Goal: Task Accomplishment & Management: Complete application form

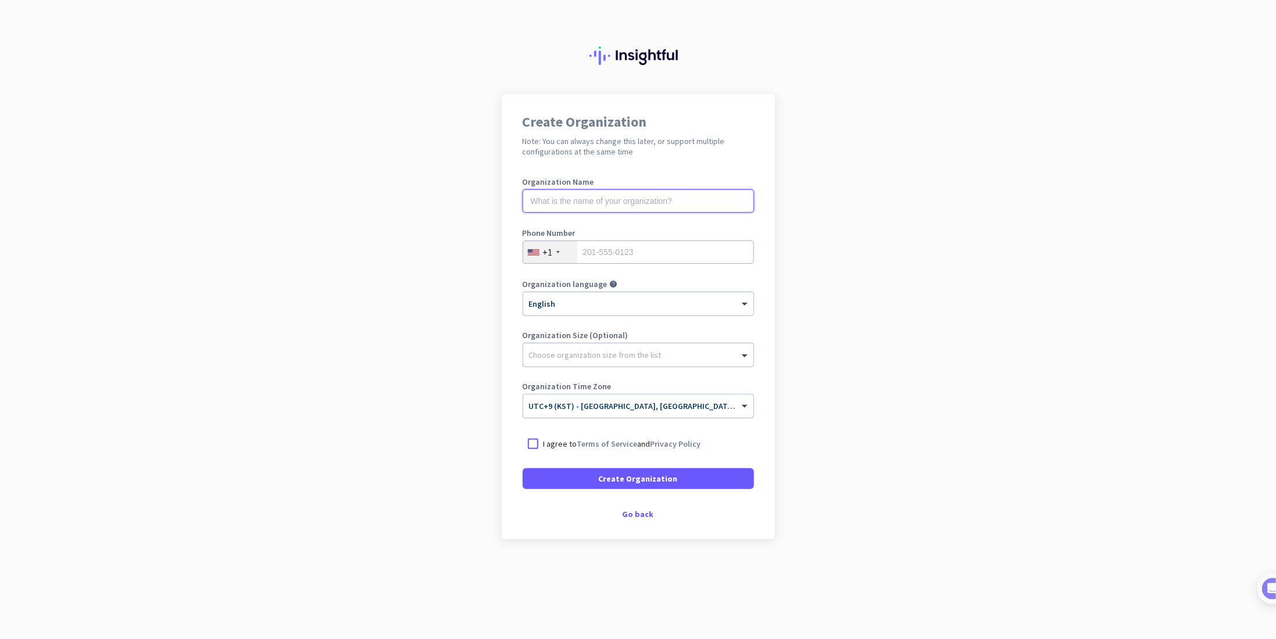
click at [656, 207] on input "text" at bounding box center [638, 200] width 231 height 23
type input "ㅇ"
type input "dda"
click at [564, 251] on div "+1" at bounding box center [550, 252] width 54 height 22
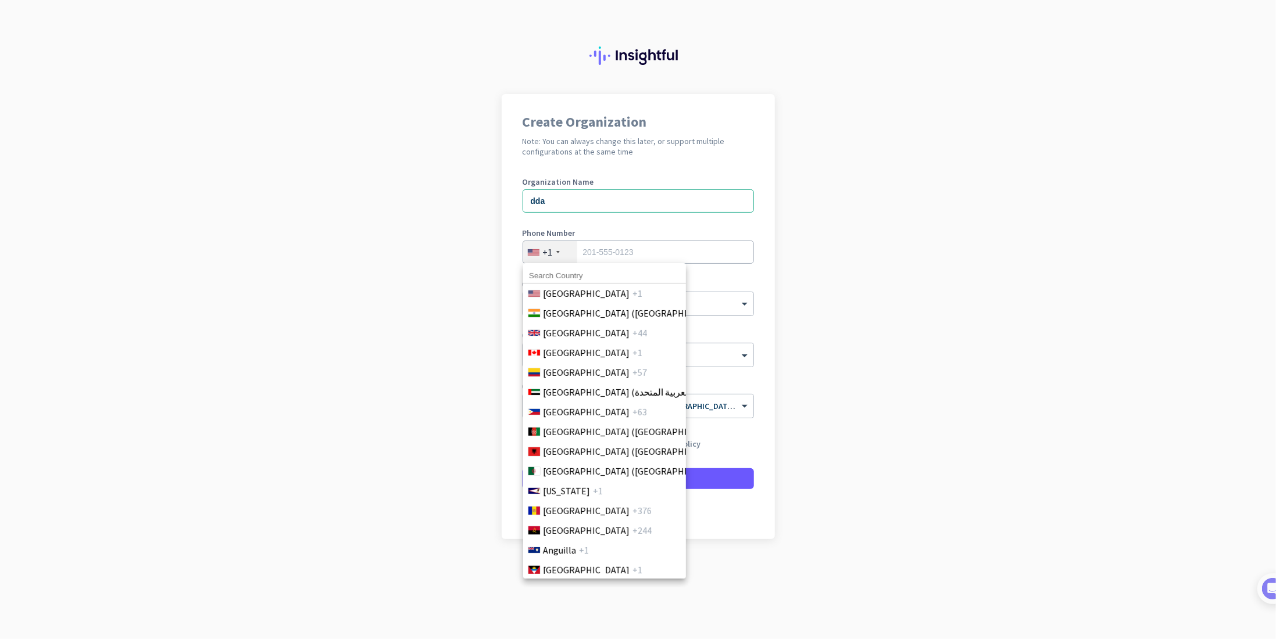
click at [557, 251] on div at bounding box center [638, 319] width 1276 height 639
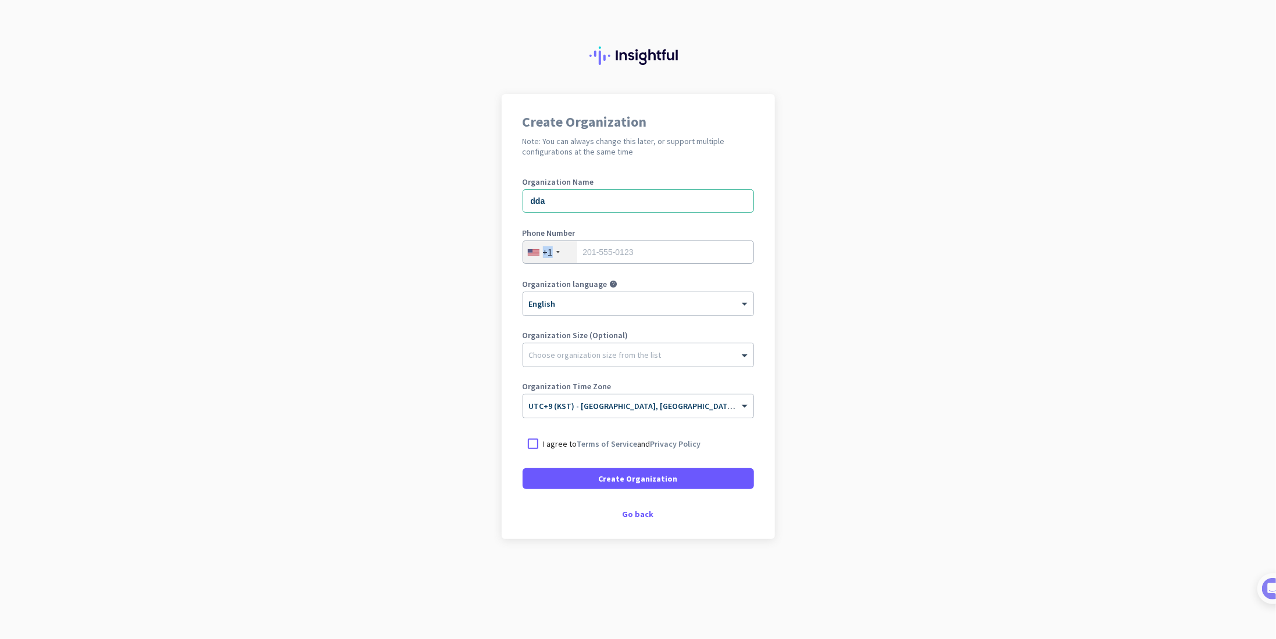
click at [558, 252] on div at bounding box center [557, 252] width 3 height 2
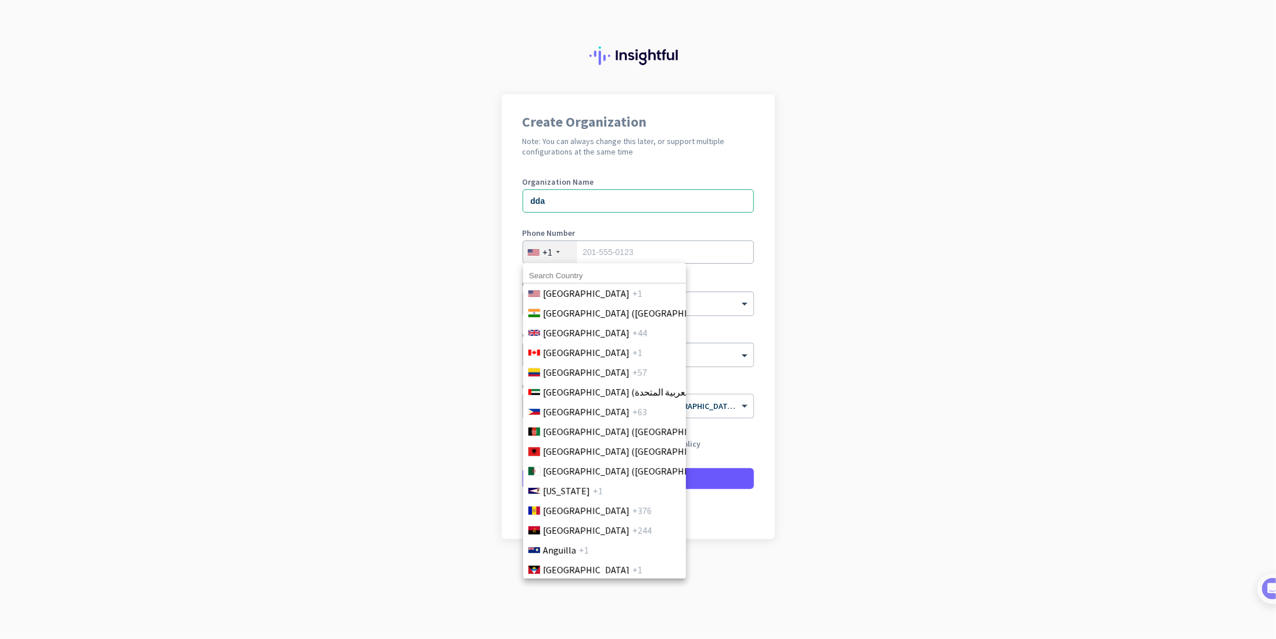
click at [566, 276] on input at bounding box center [604, 276] width 163 height 15
type input "r"
type input "[GEOGRAPHIC_DATA]"
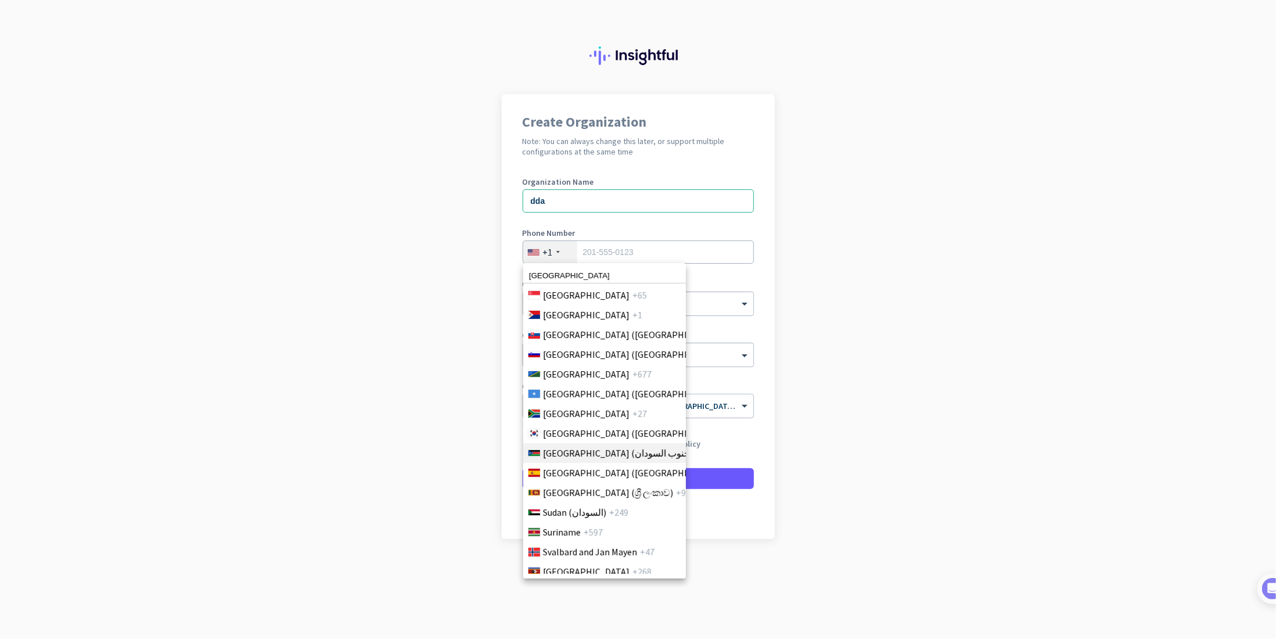
scroll to position [3932, 0]
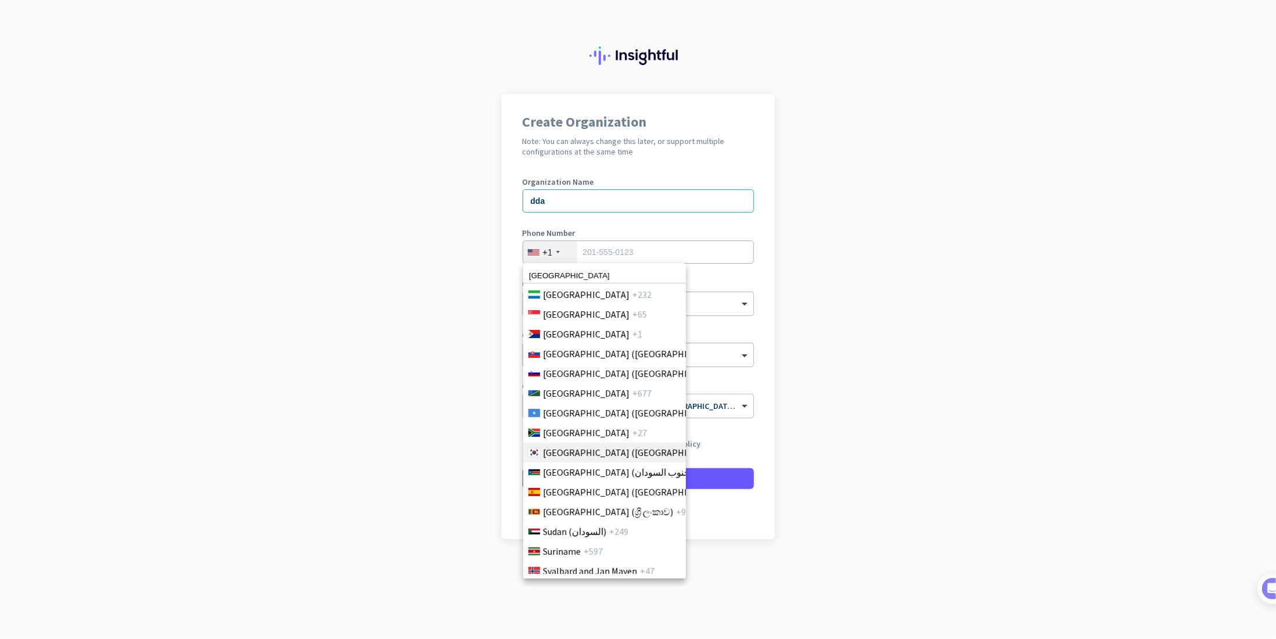
click at [610, 455] on span "[GEOGRAPHIC_DATA] ([GEOGRAPHIC_DATA])" at bounding box center [633, 453] width 181 height 14
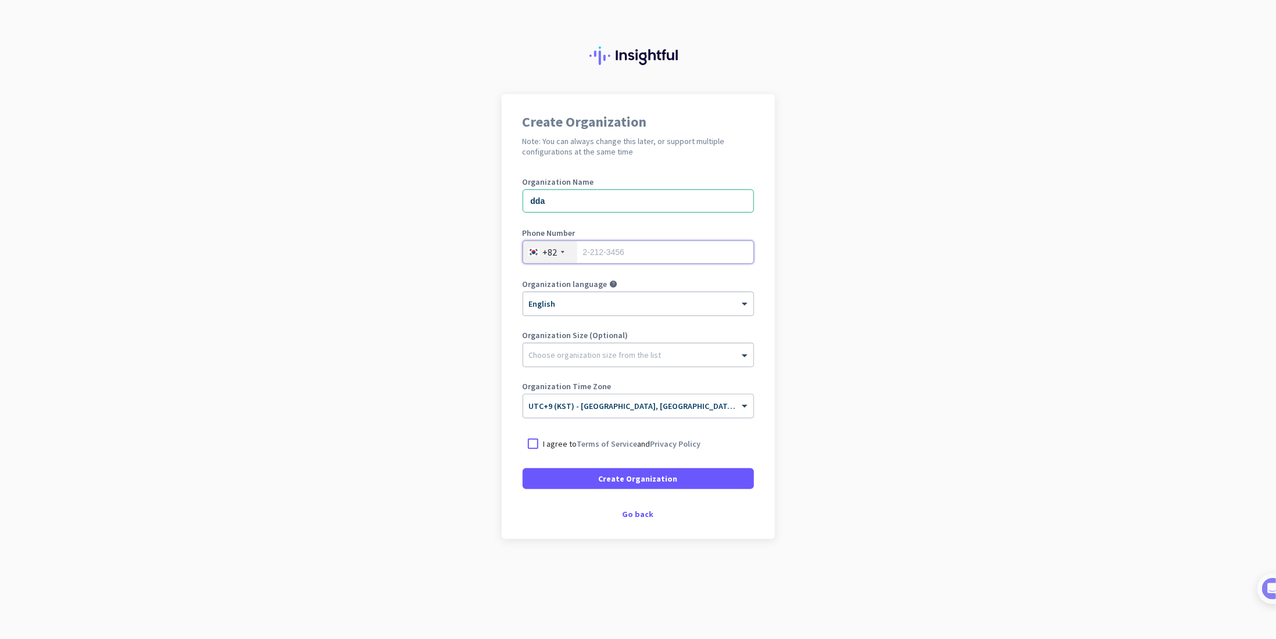
click at [651, 255] on input "tel" at bounding box center [638, 252] width 231 height 23
type input "0"
click at [651, 255] on input "28815759" at bounding box center [638, 252] width 231 height 23
type input "28815759"
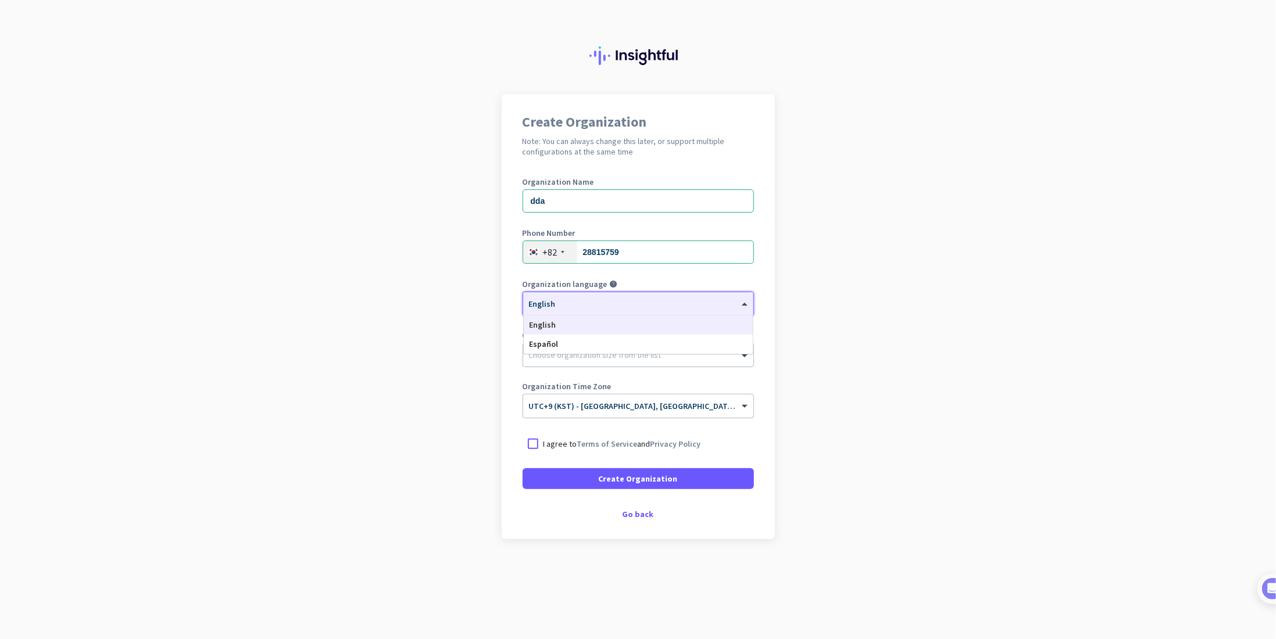
click at [684, 298] on div at bounding box center [638, 300] width 230 height 10
click at [698, 327] on div "English" at bounding box center [638, 325] width 229 height 19
click at [742, 362] on div "Choose organization size from the list" at bounding box center [638, 355] width 230 height 23
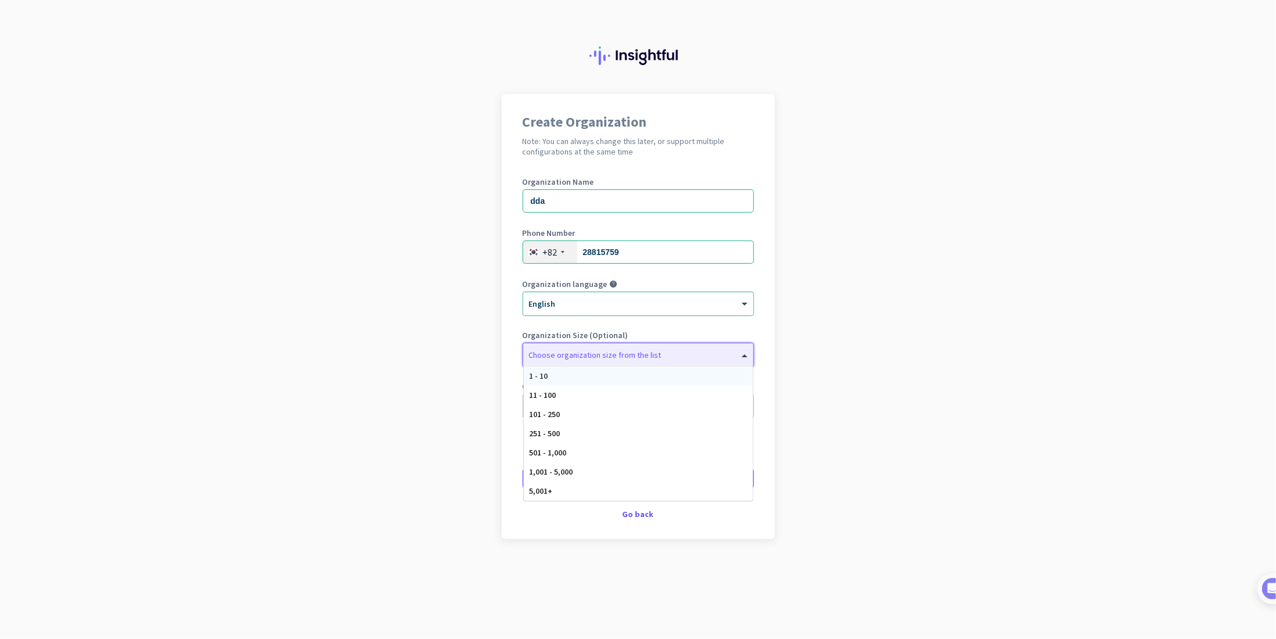
click at [718, 382] on div "1 - 10" at bounding box center [638, 376] width 229 height 19
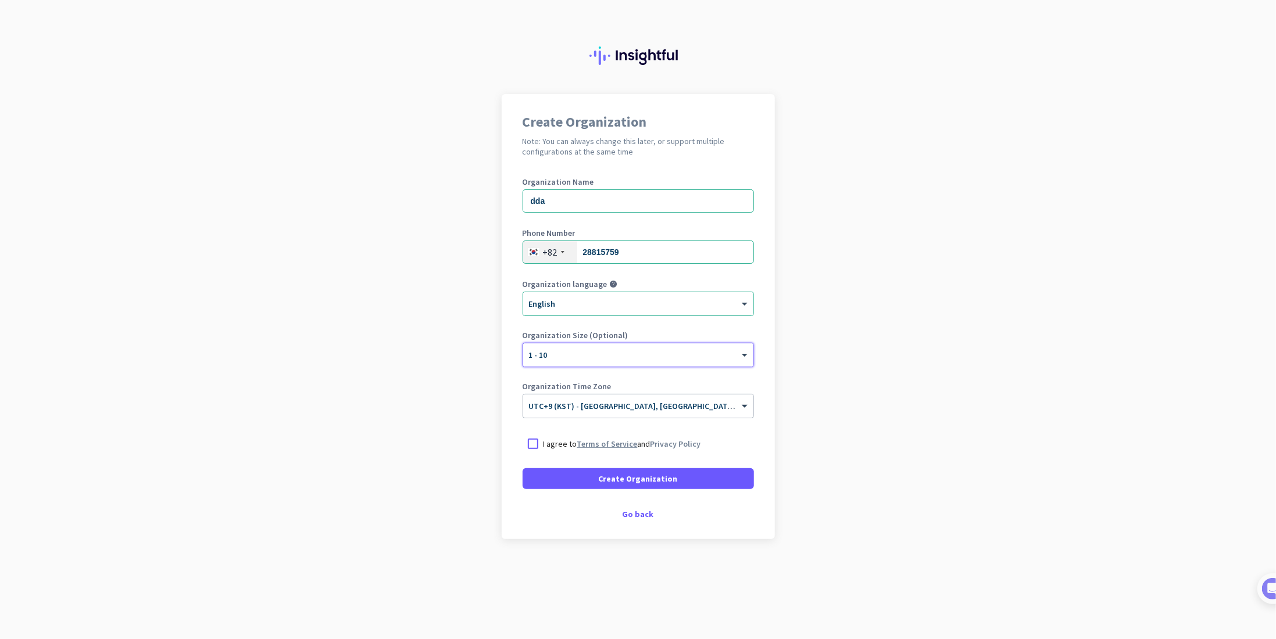
click at [595, 443] on link "Terms of Service" at bounding box center [607, 444] width 60 height 10
click at [525, 443] on div at bounding box center [533, 444] width 21 height 21
click at [638, 478] on span "Create Organization" at bounding box center [638, 479] width 79 height 12
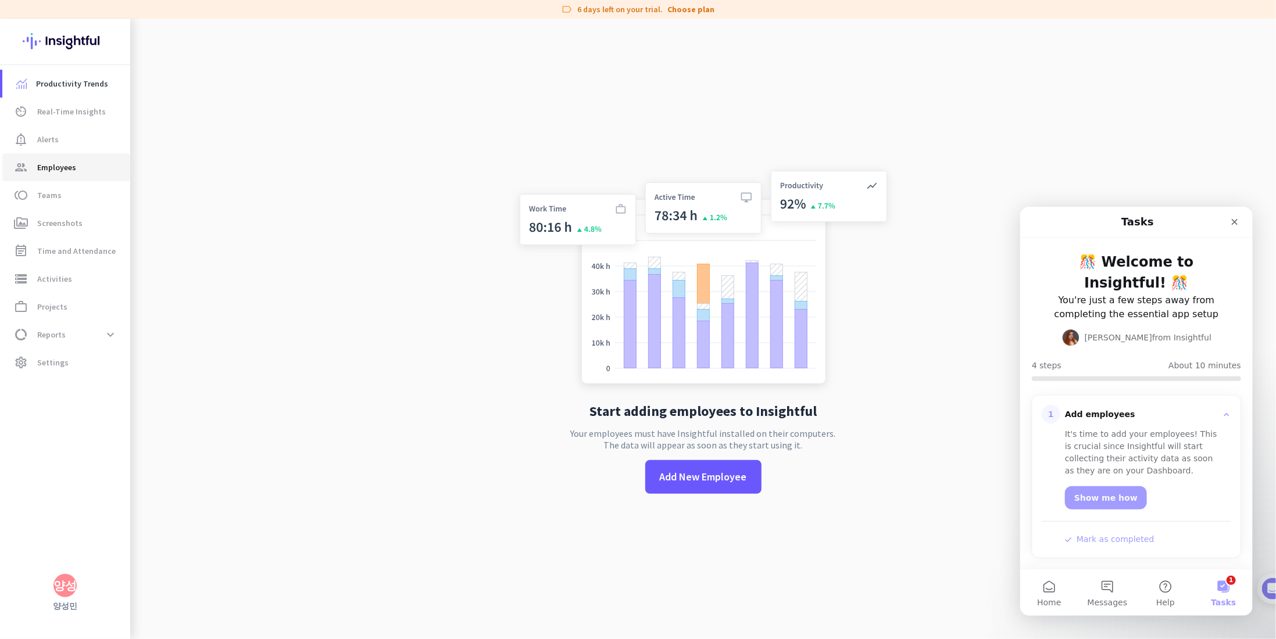
click at [81, 162] on span "group Employees" at bounding box center [66, 167] width 109 height 14
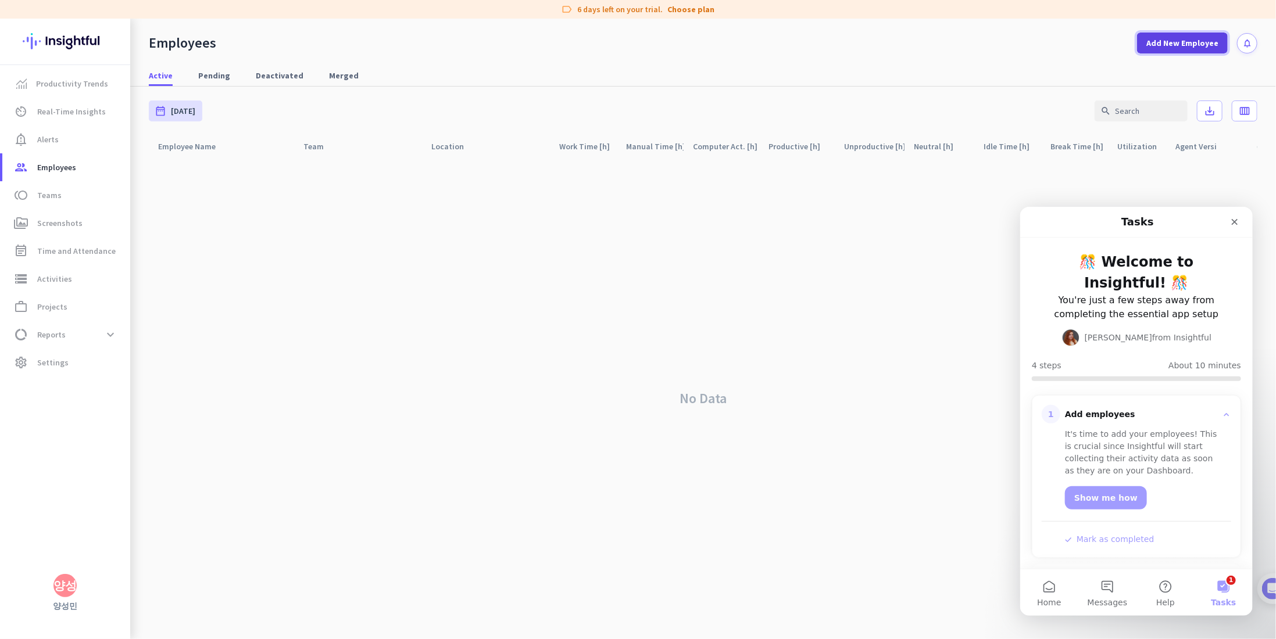
click at [1198, 50] on span at bounding box center [1182, 43] width 91 height 28
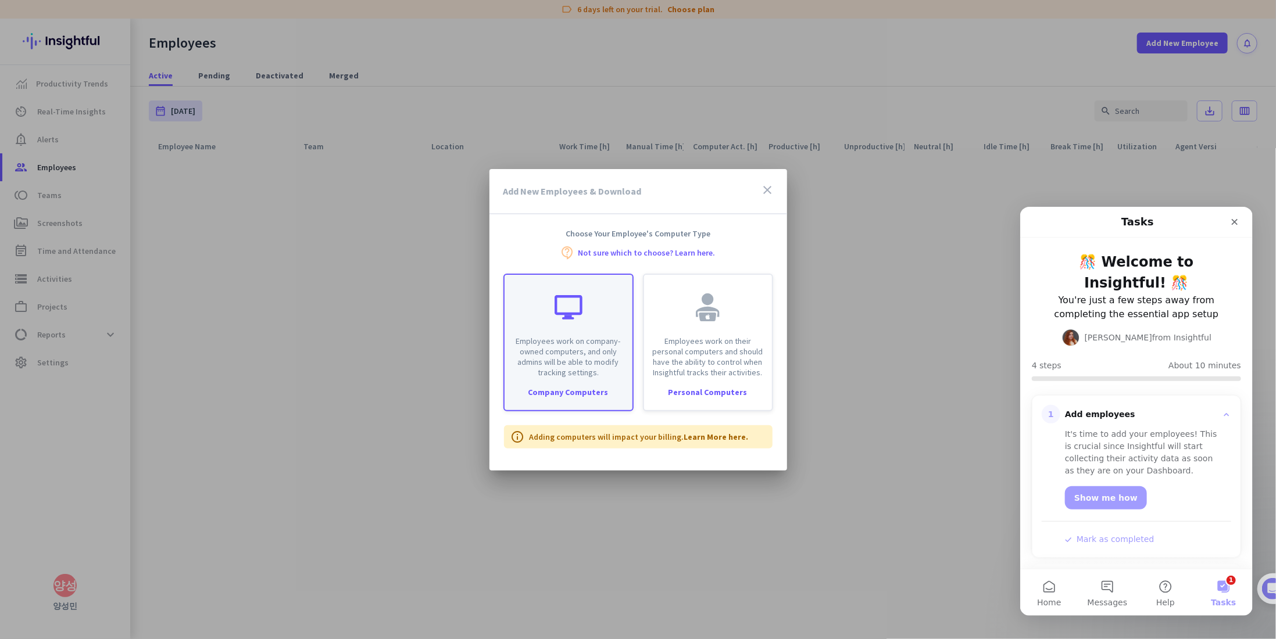
click at [548, 312] on div "Employees work on company-owned computers, and only admins will be able to modi…" at bounding box center [569, 326] width 128 height 103
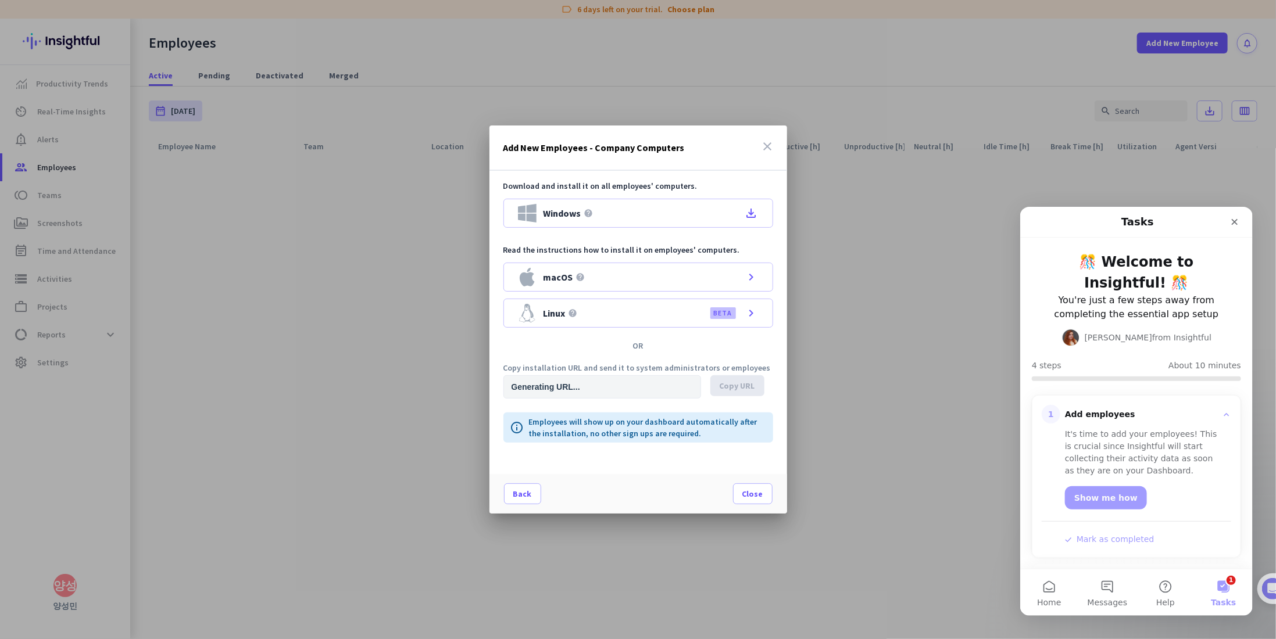
type input "[URL][DOMAIN_NAME]"
click at [611, 248] on p "Read the instructions how to install it on employees' computers." at bounding box center [638, 250] width 270 height 12
click at [682, 248] on p "Read the instructions how to install it on employees' computers." at bounding box center [638, 250] width 270 height 12
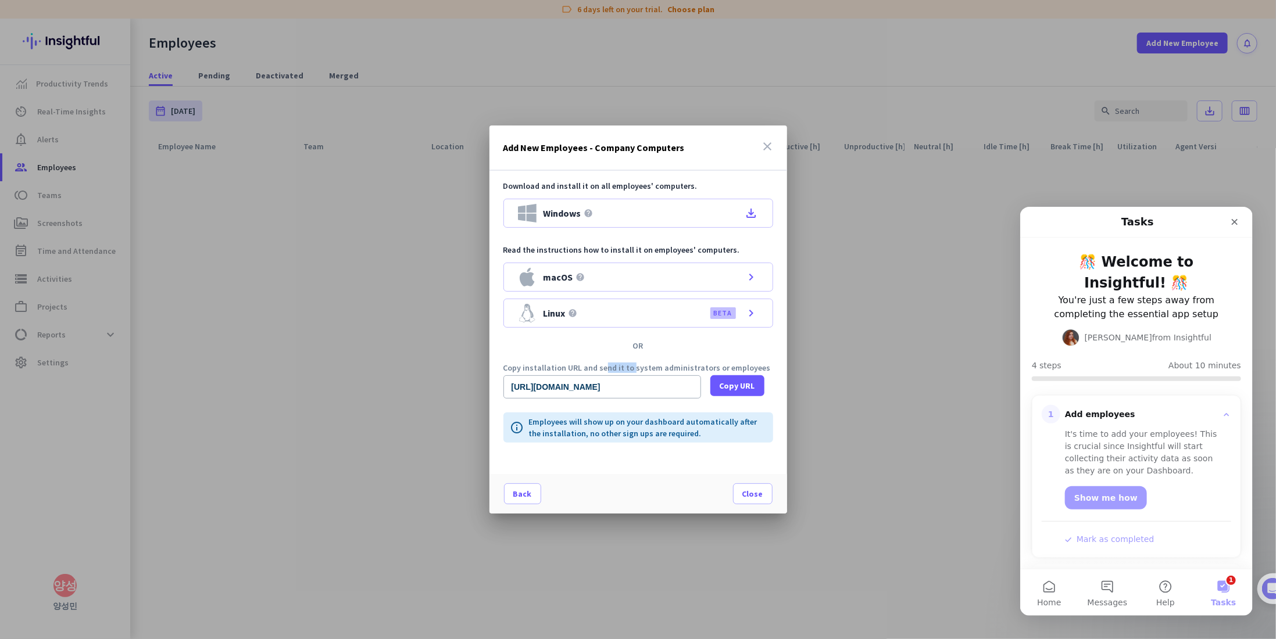
drag, startPoint x: 603, startPoint y: 364, endPoint x: 640, endPoint y: 364, distance: 36.6
click at [638, 364] on p "Copy installation URL and send it to system administrators or employees" at bounding box center [638, 368] width 270 height 8
click at [640, 364] on p "Copy installation URL and send it to system administrators or employees" at bounding box center [638, 368] width 270 height 8
click at [641, 364] on p "Copy installation URL and send it to system administrators or employees" at bounding box center [638, 368] width 270 height 8
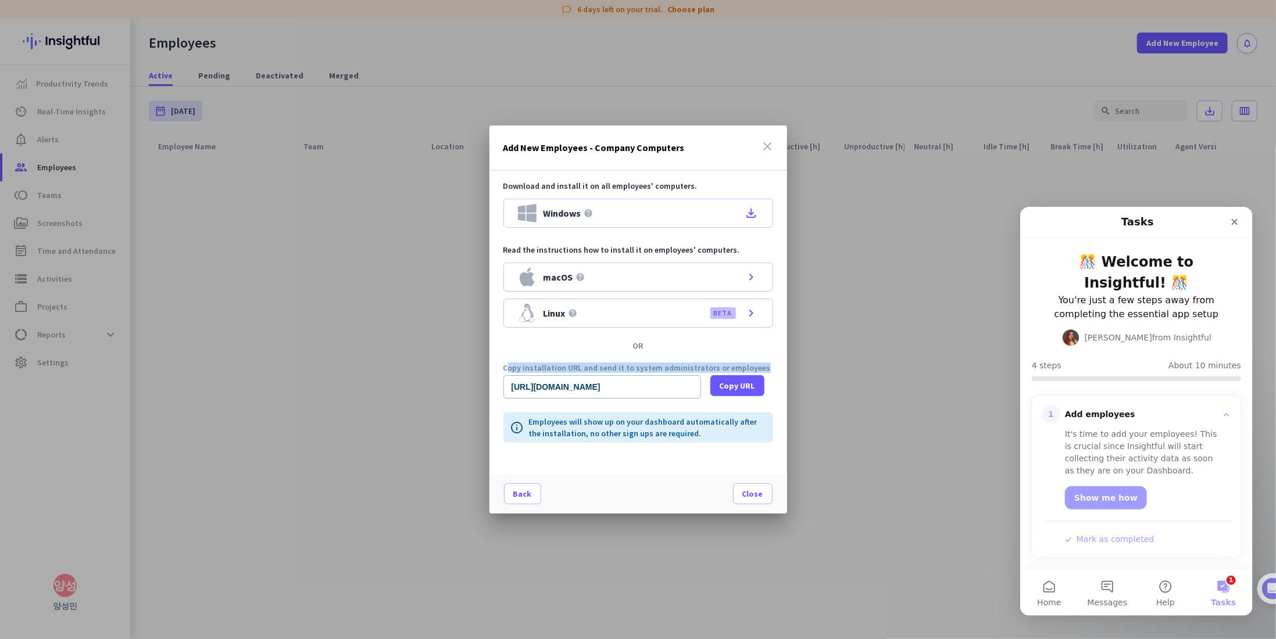
click at [644, 364] on p "Copy installation URL and send it to system administrators or employees" at bounding box center [638, 368] width 270 height 8
click at [645, 366] on p "Copy installation URL and send it to system administrators or employees" at bounding box center [638, 368] width 270 height 8
click at [642, 368] on p "Copy installation URL and send it to system administrators or employees" at bounding box center [638, 368] width 270 height 8
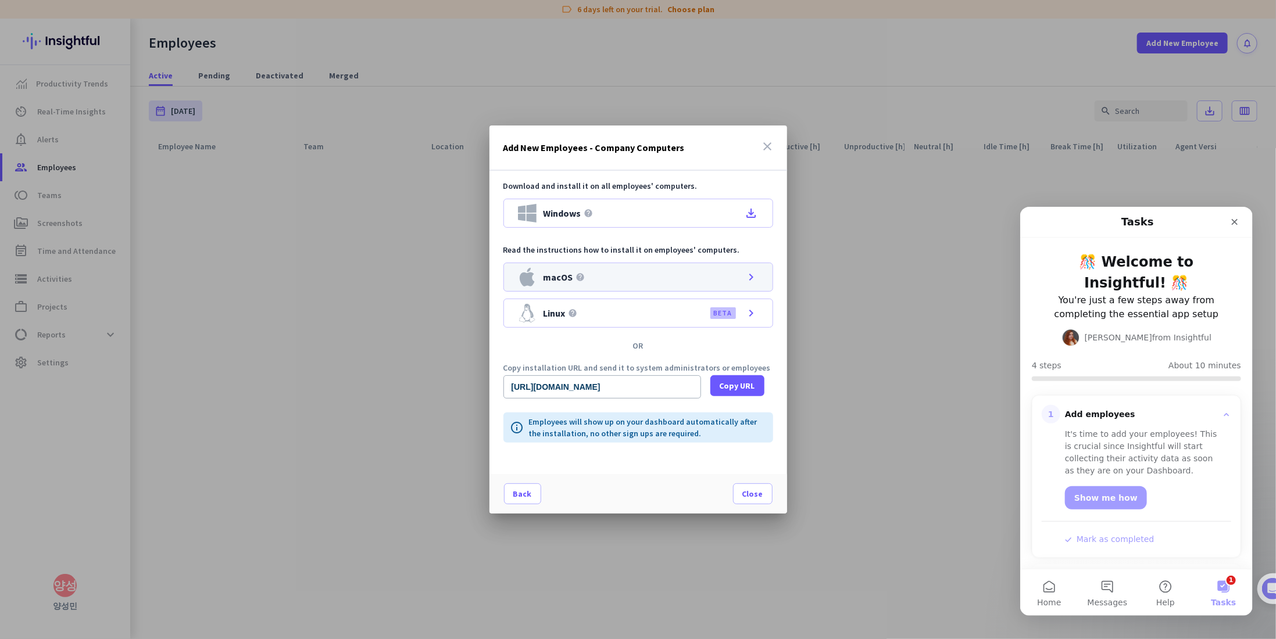
click at [754, 280] on icon "chevron_right" at bounding box center [752, 277] width 14 height 14
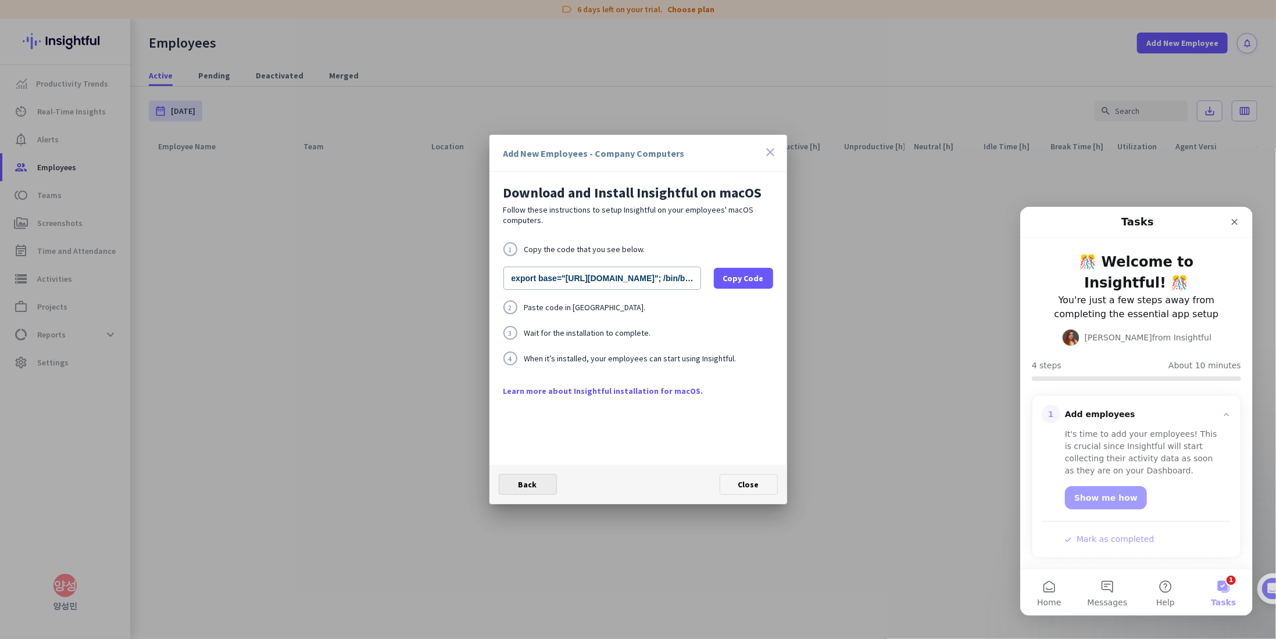
click at [545, 485] on span at bounding box center [527, 485] width 57 height 28
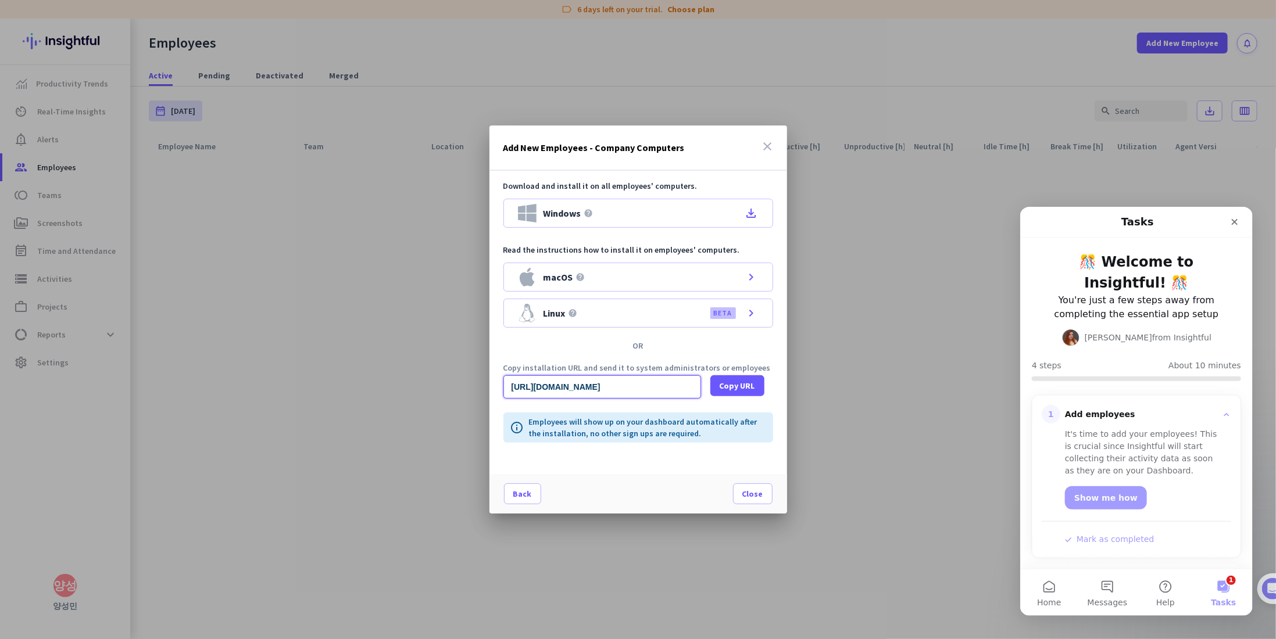
scroll to position [0, 1172]
drag, startPoint x: 610, startPoint y: 387, endPoint x: 799, endPoint y: 387, distance: 188.3
click at [828, 387] on div "Add New Employees - Company Computers close Download and install it on all empl…" at bounding box center [638, 319] width 1276 height 639
click at [648, 384] on input "[URL][DOMAIN_NAME]" at bounding box center [602, 386] width 198 height 23
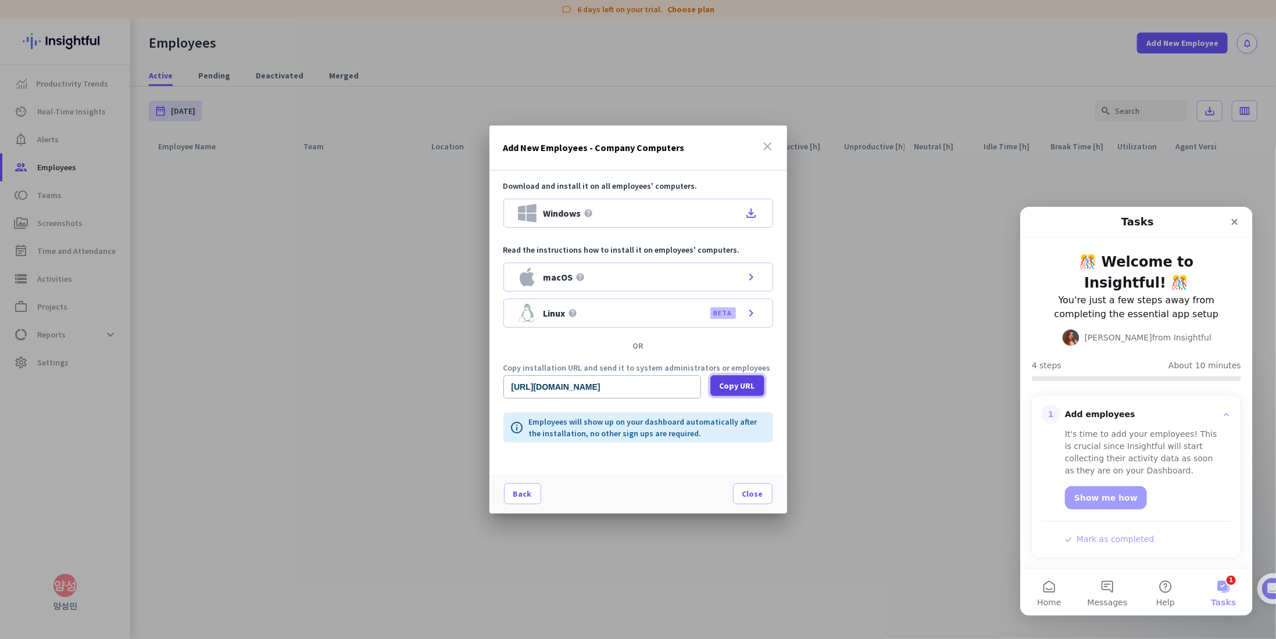
click at [752, 381] on span "Copy URL" at bounding box center [737, 386] width 35 height 12
click at [752, 492] on span "Close" at bounding box center [752, 494] width 21 height 12
